Goal: Task Accomplishment & Management: Use online tool/utility

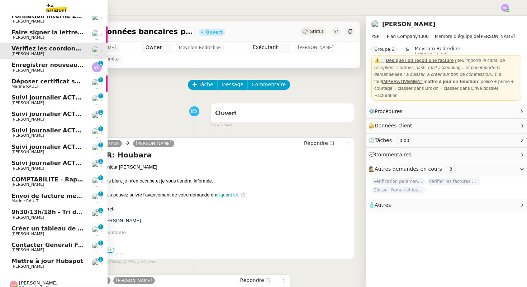
scroll to position [47, 0]
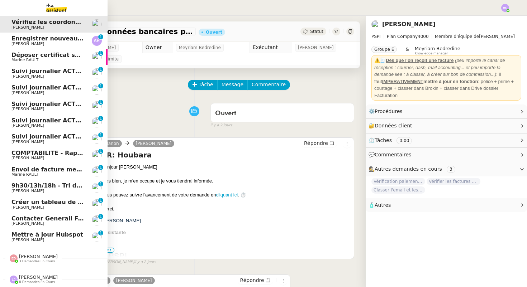
click at [36, 188] on span "9h30/13h/18h - Tri de la boite mail PRO - 22 août 2025" at bounding box center [99, 185] width 176 height 7
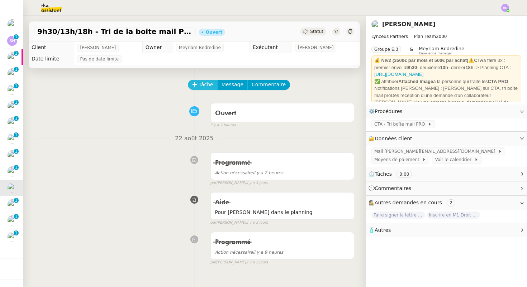
click at [204, 84] on span "Tâche" at bounding box center [206, 85] width 15 height 8
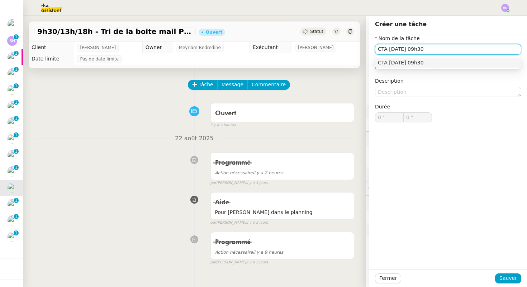
click at [429, 59] on nz-auto-option "CTA [DATE] 09h30" at bounding box center [448, 63] width 146 height 10
type input "CTA [DATE] 09h30"
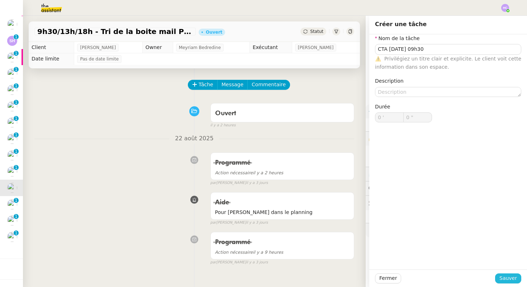
click at [509, 278] on span "Sauver" at bounding box center [508, 279] width 18 height 8
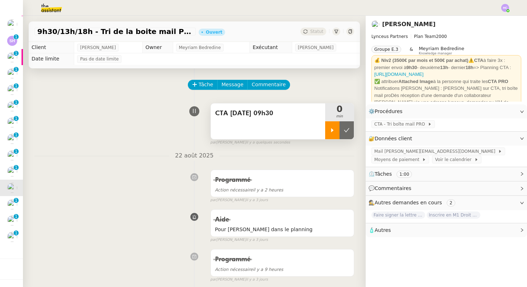
click at [332, 128] on icon at bounding box center [332, 131] width 6 height 6
